Goal: Understand process/instructions: Learn how to perform a task or action

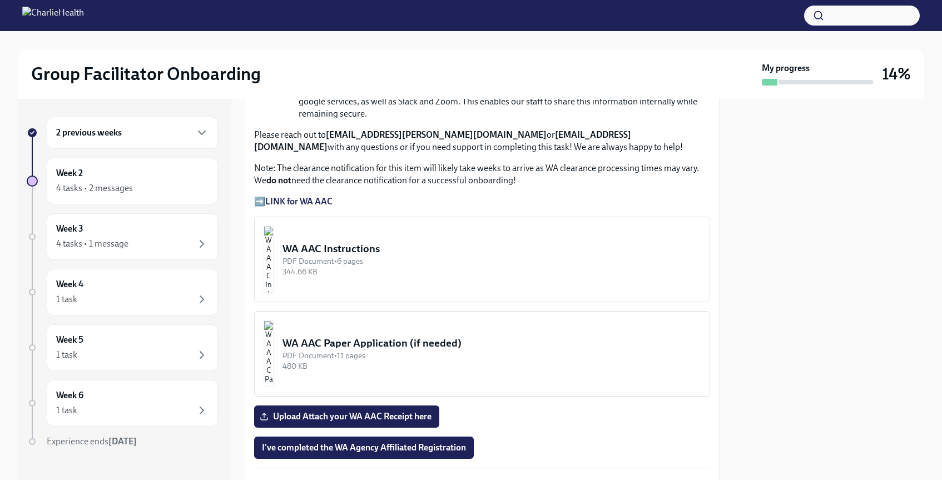
scroll to position [814, 0]
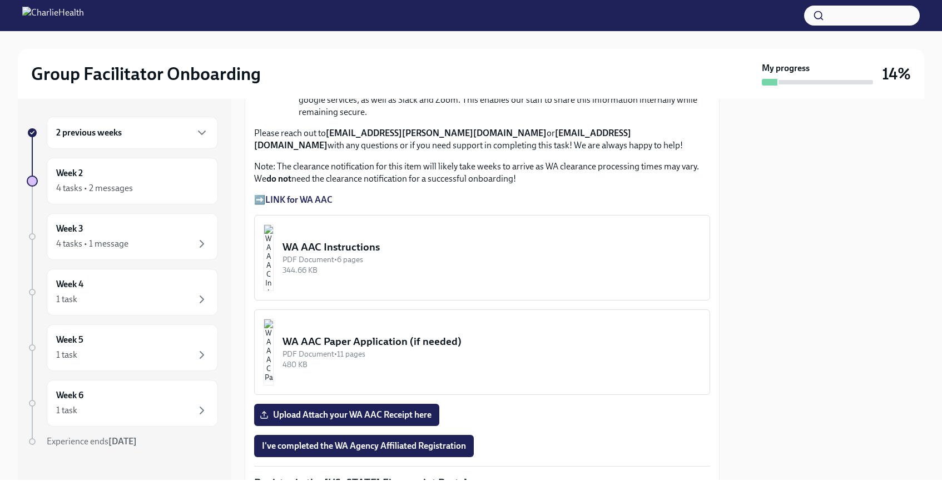
click at [344, 240] on div "WA AAC Instructions" at bounding box center [491, 247] width 418 height 14
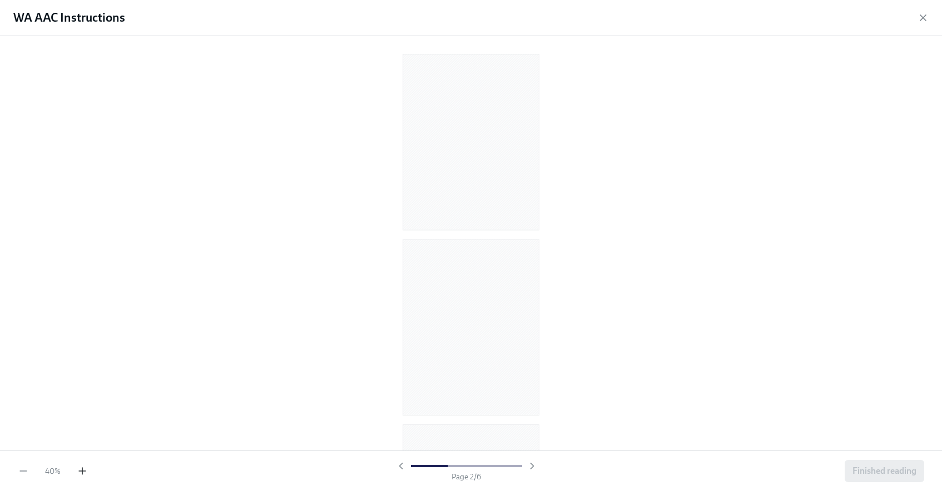
click at [80, 471] on icon "button" at bounding box center [82, 471] width 7 height 0
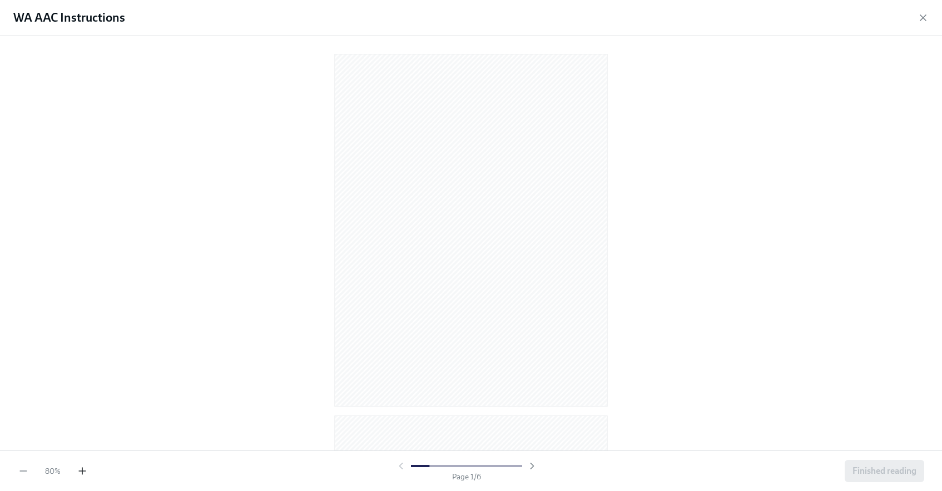
click at [80, 471] on icon "button" at bounding box center [82, 471] width 7 height 0
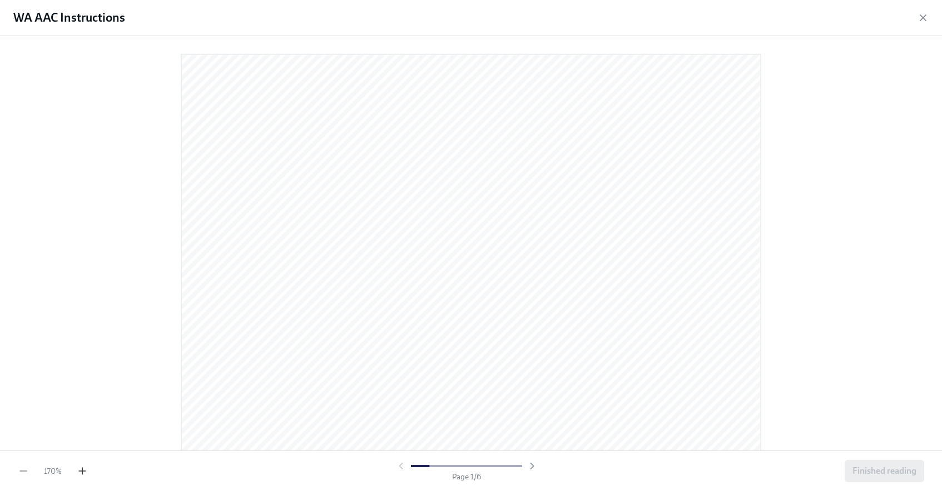
click at [80, 471] on icon "button" at bounding box center [82, 471] width 7 height 0
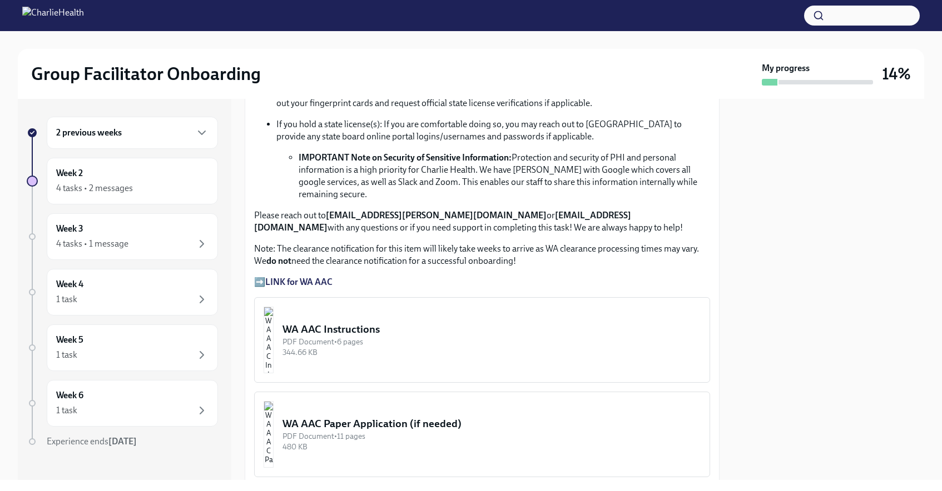
scroll to position [725, 0]
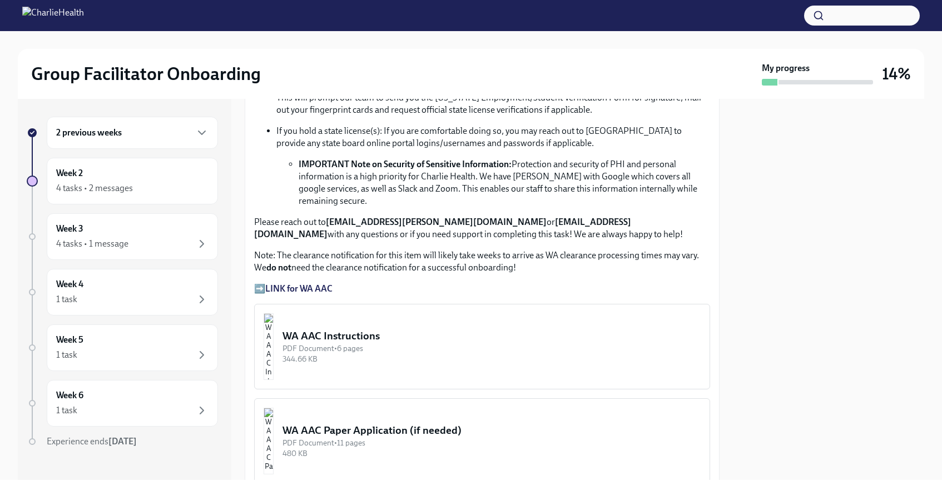
click at [308, 284] on strong "LINK for WA AAC" at bounding box center [298, 289] width 67 height 11
click at [268, 284] on strong "LINK for WA AAC" at bounding box center [298, 289] width 67 height 11
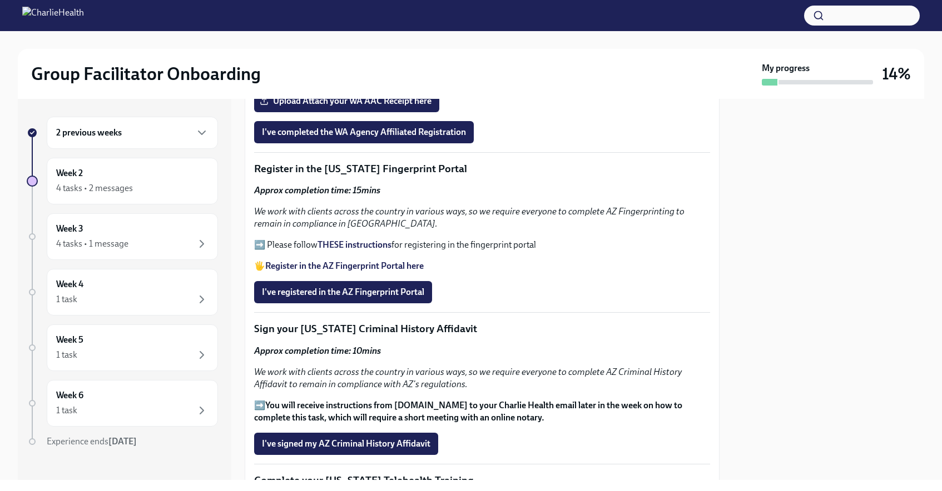
scroll to position [1129, 0]
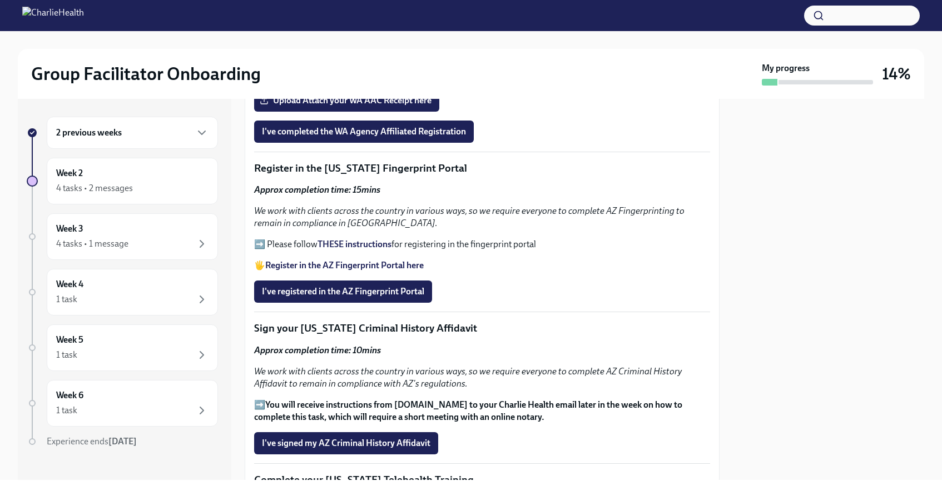
click at [335, 239] on strong "THESE instructions" at bounding box center [354, 244] width 74 height 11
click at [336, 286] on span "I've registered in the AZ Fingerprint Portal" at bounding box center [343, 291] width 162 height 11
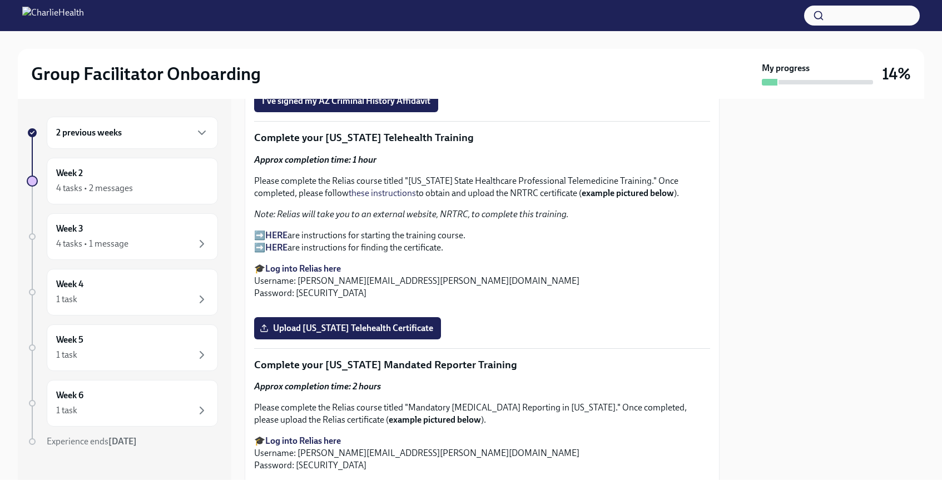
scroll to position [1469, 0]
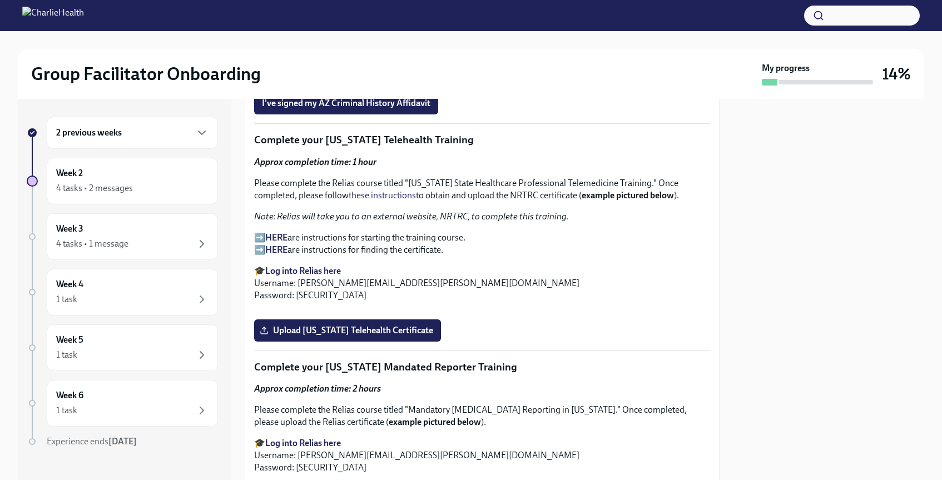
click at [274, 232] on strong "HERE" at bounding box center [276, 237] width 22 height 11
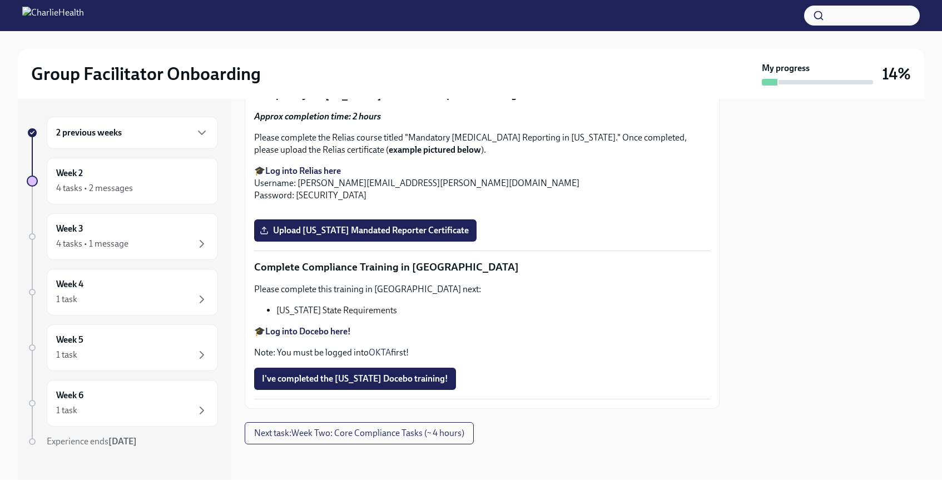
scroll to position [1954, 0]
